Goal: Transaction & Acquisition: Subscribe to service/newsletter

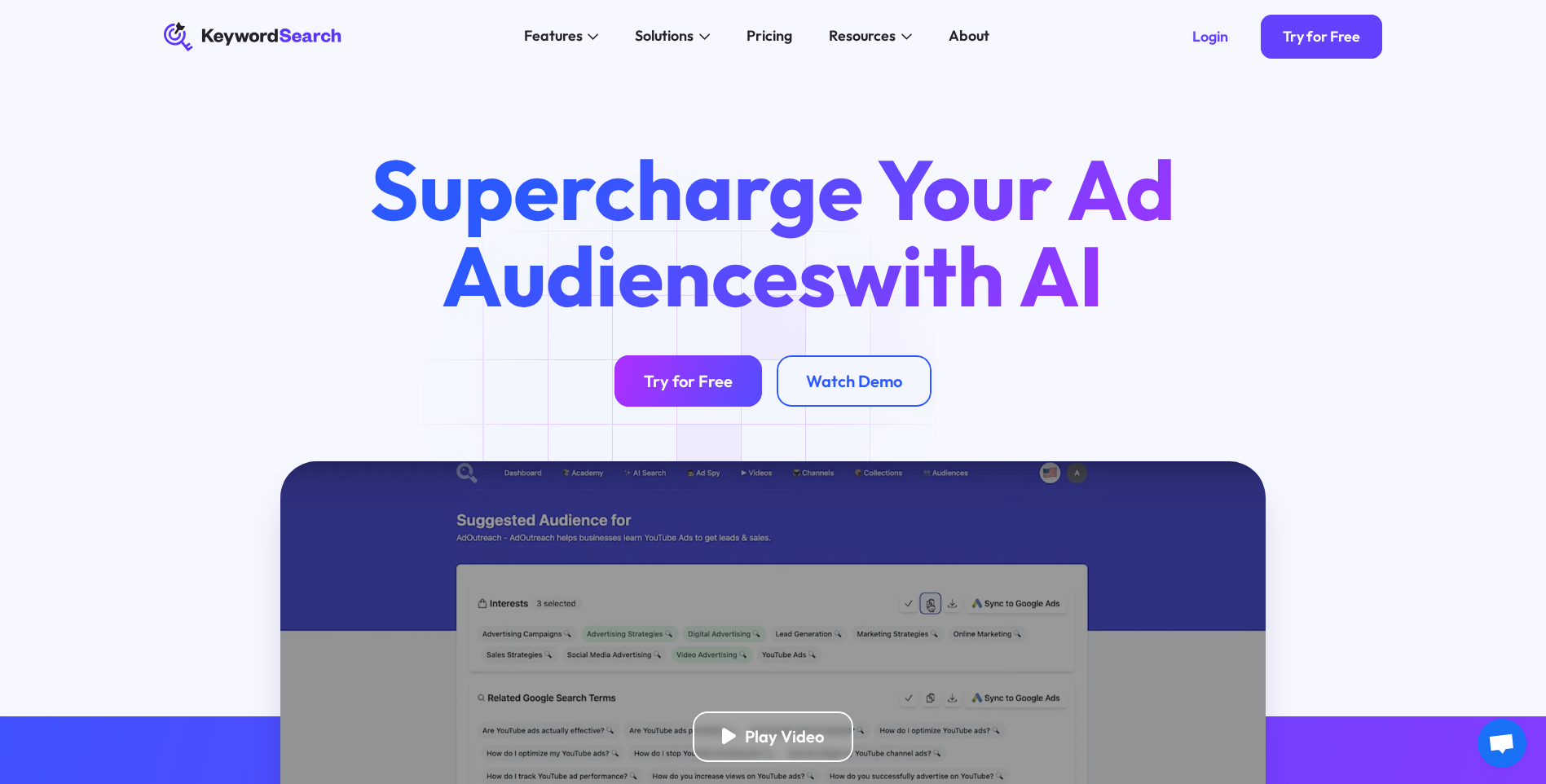
click at [719, 394] on link "Try for Free" at bounding box center [688, 381] width 148 height 51
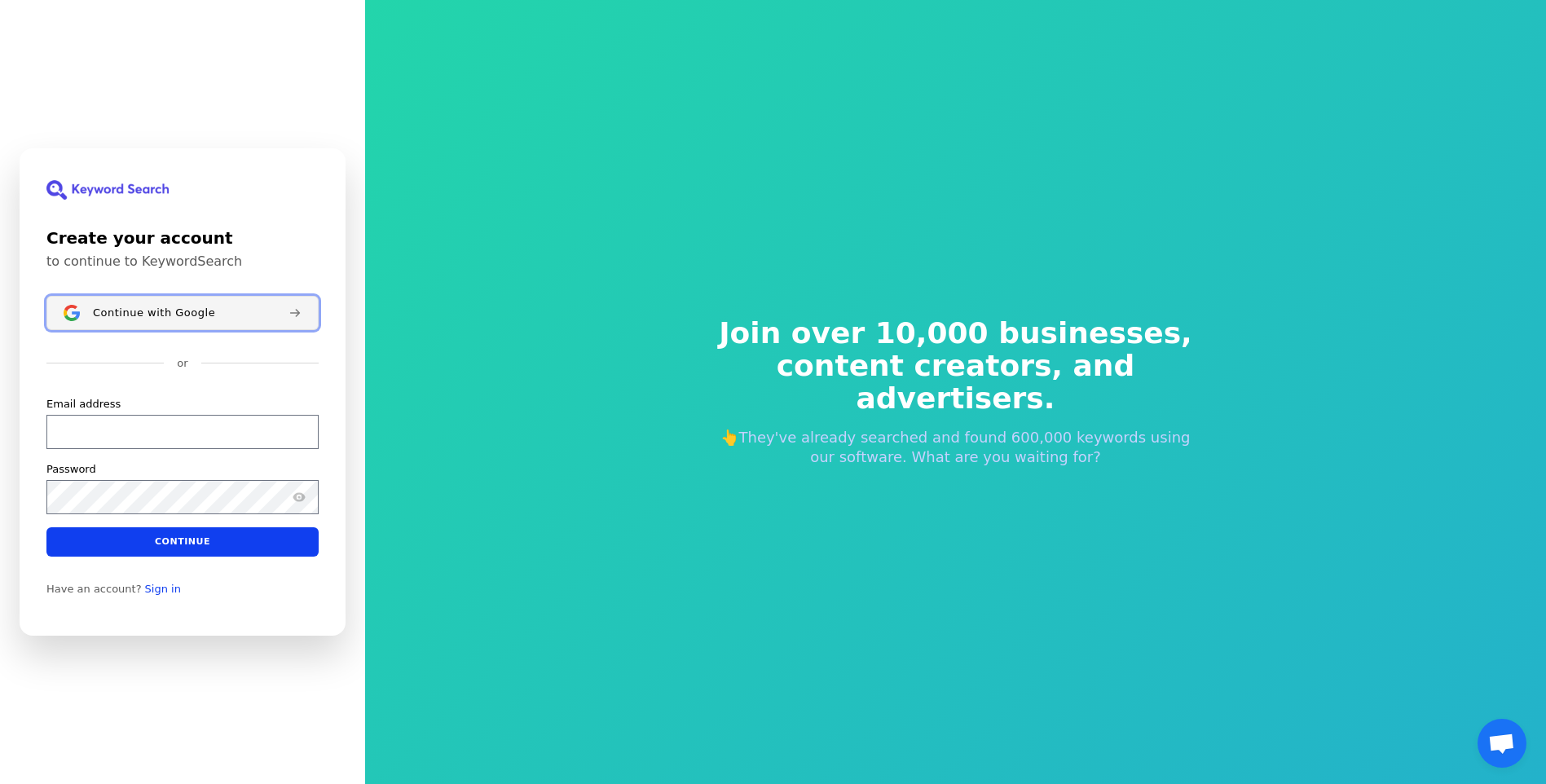
click at [181, 312] on span "Continue with Google" at bounding box center [154, 312] width 122 height 13
